Goal: Navigation & Orientation: Understand site structure

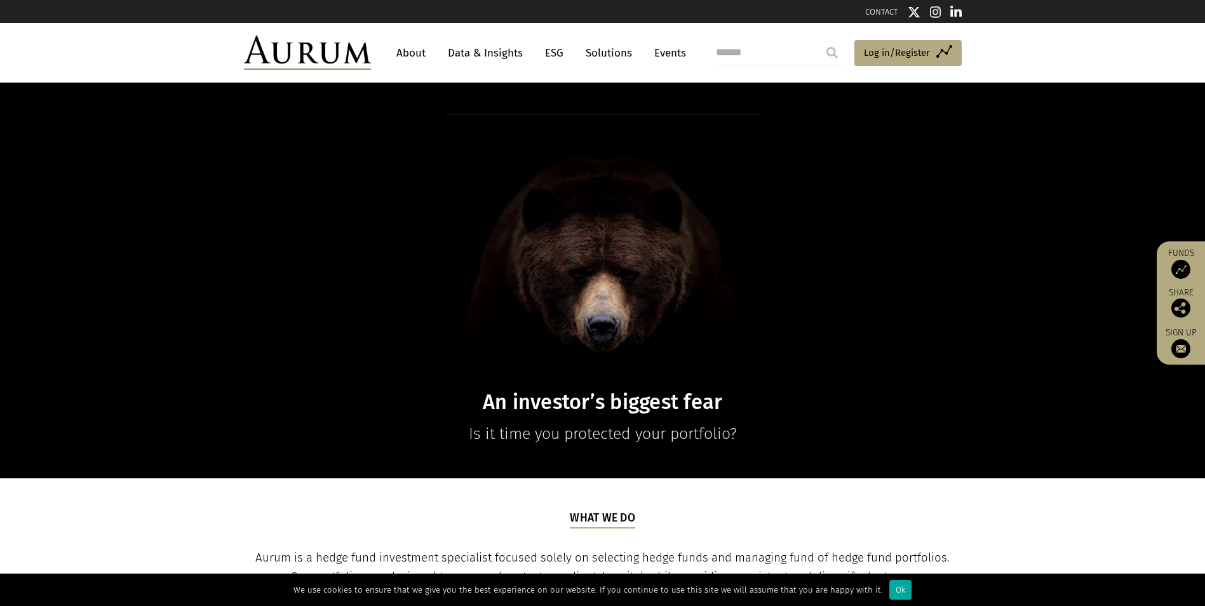
click at [622, 58] on link "Solutions" at bounding box center [608, 53] width 59 height 24
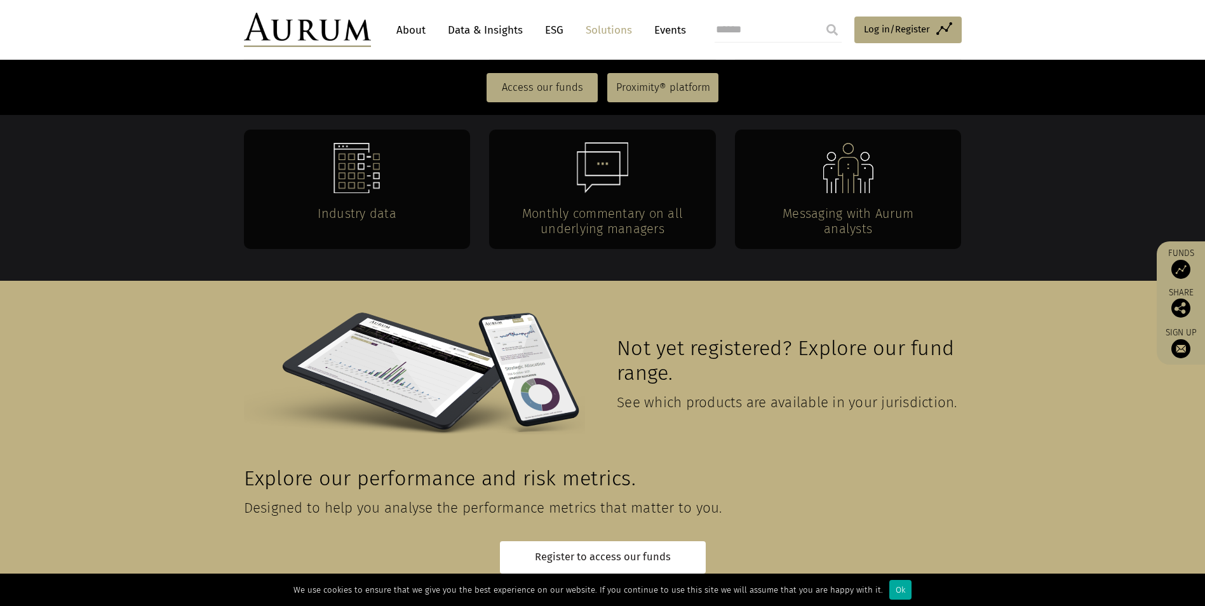
scroll to position [2761, 0]
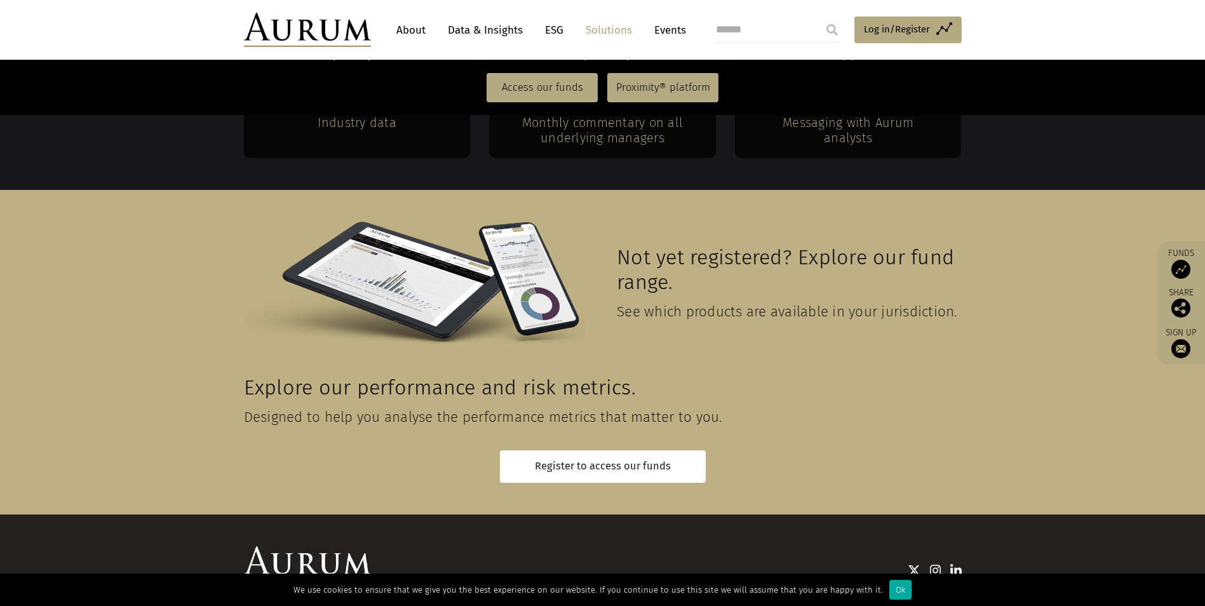
click at [403, 30] on link "About" at bounding box center [411, 30] width 42 height 24
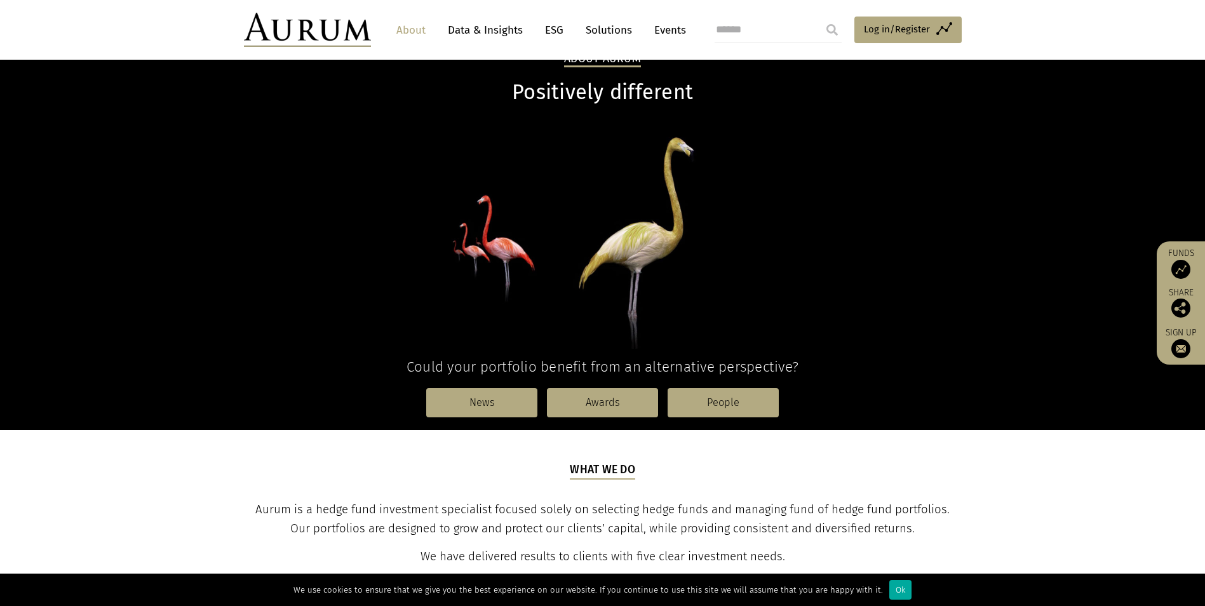
scroll to position [191, 0]
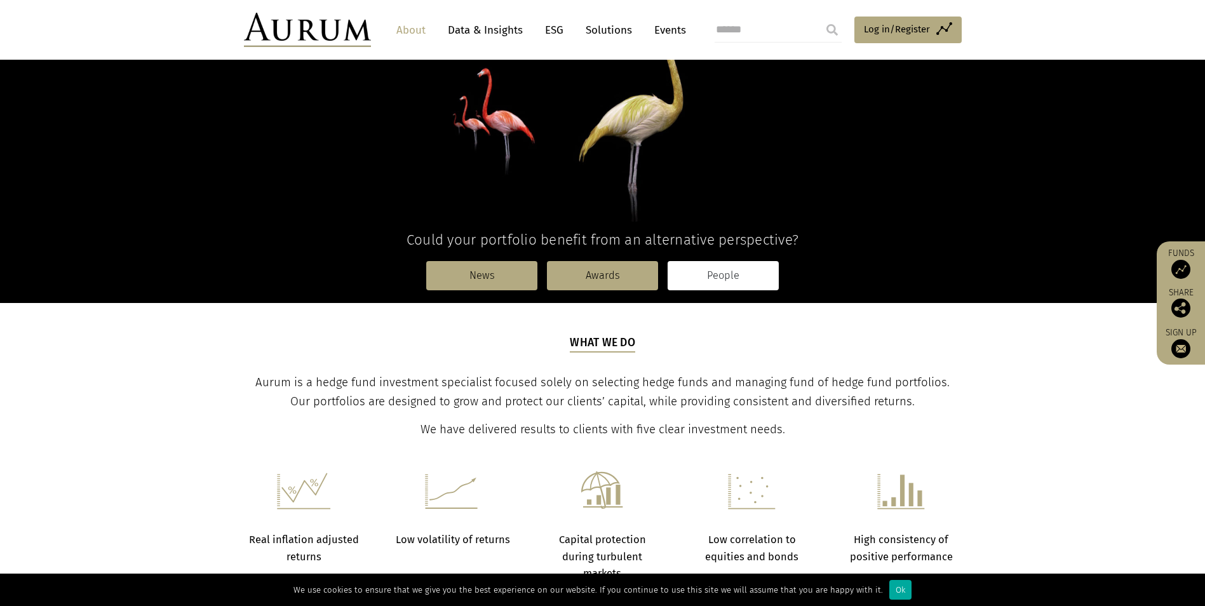
click at [720, 281] on link "People" at bounding box center [723, 275] width 111 height 29
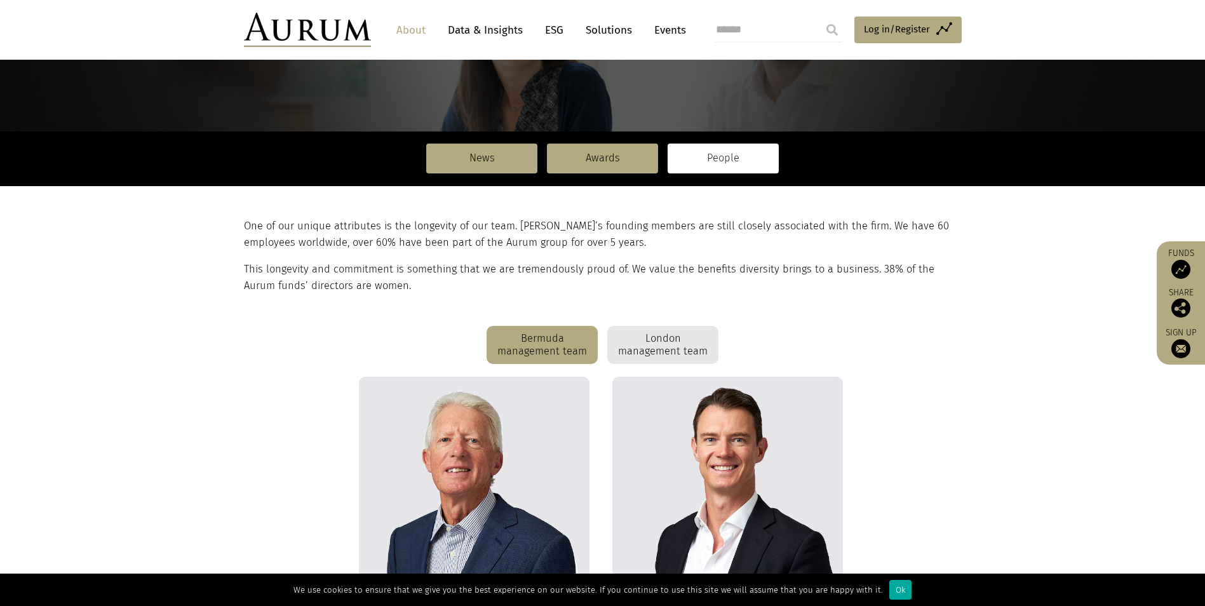
scroll to position [191, 0]
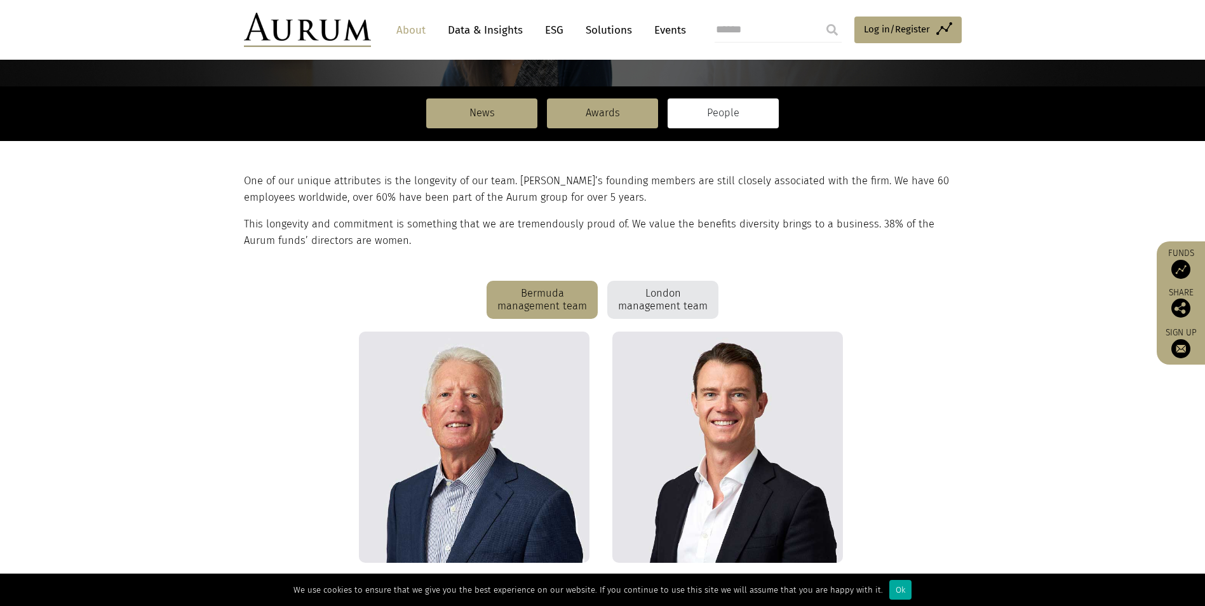
click at [594, 29] on link "Solutions" at bounding box center [608, 30] width 59 height 24
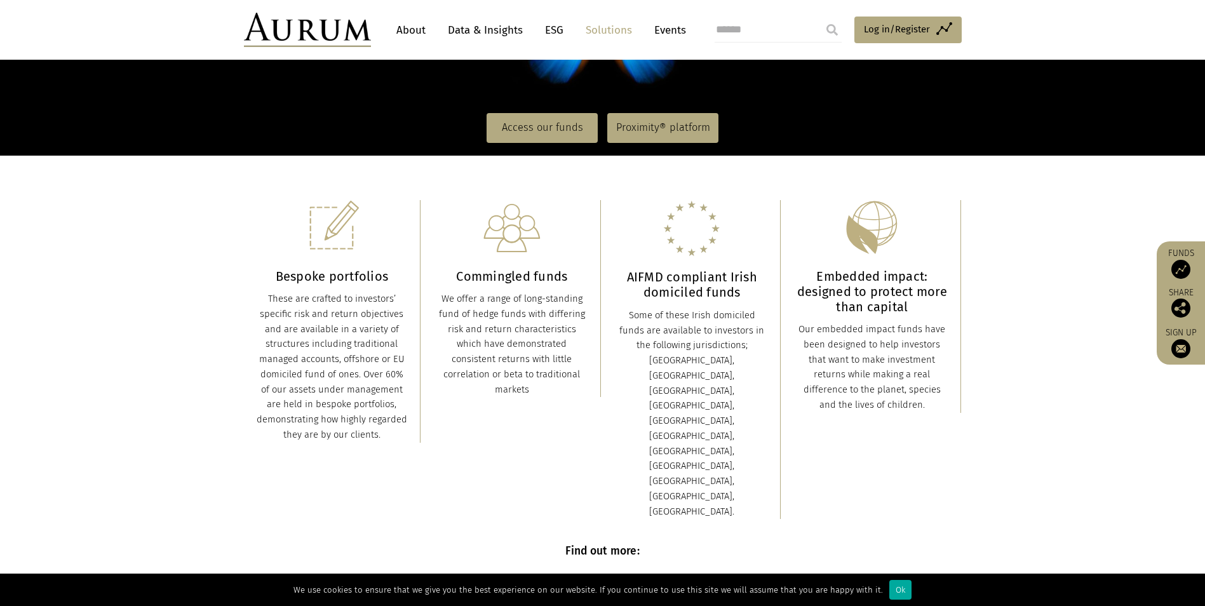
scroll to position [254, 0]
